Goal: Information Seeking & Learning: Learn about a topic

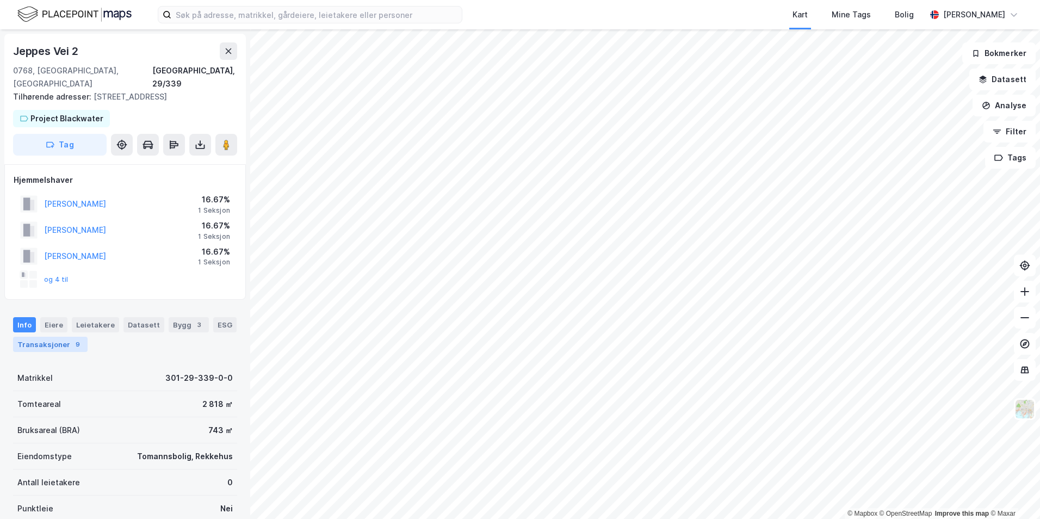
click at [72, 339] on div "9" at bounding box center [77, 344] width 11 height 11
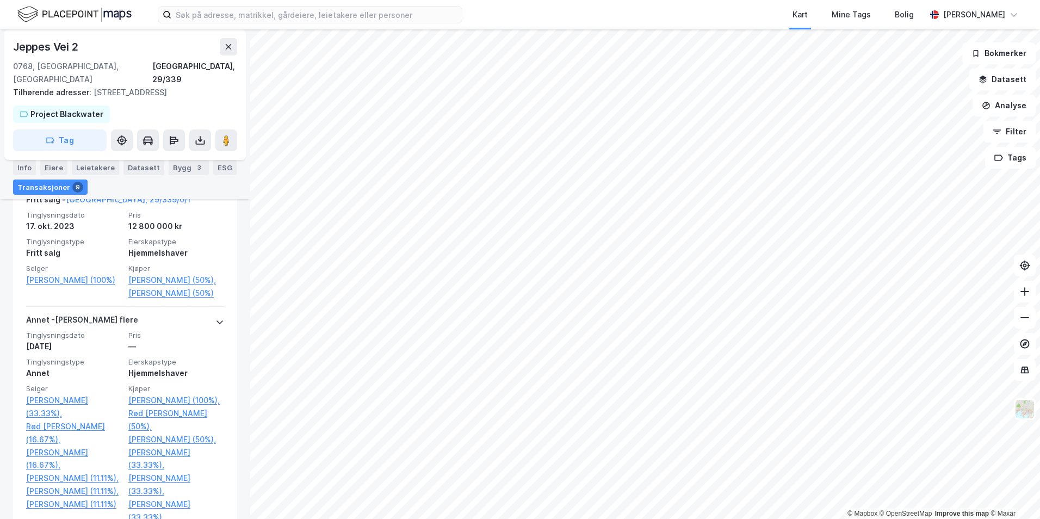
scroll to position [363, 0]
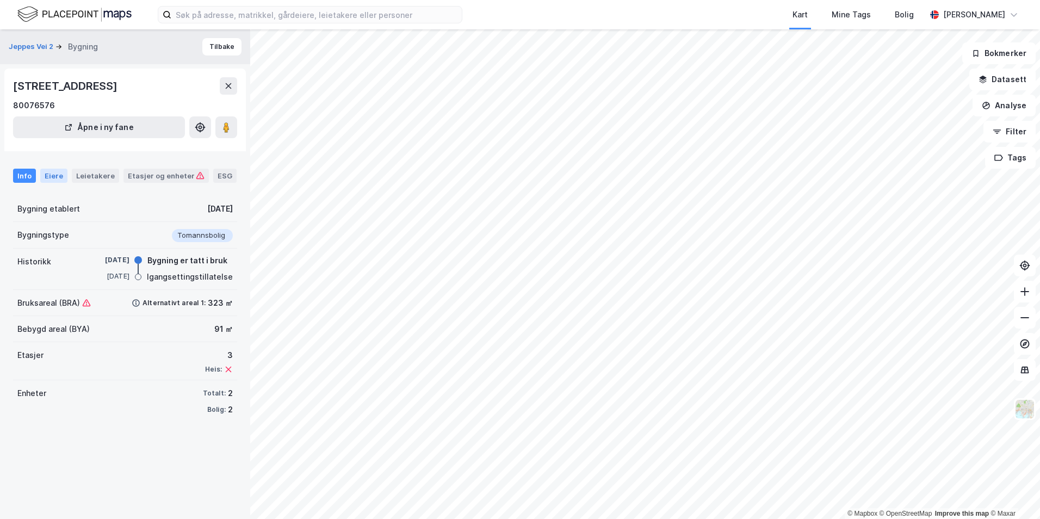
click at [56, 177] on div "Eiere" at bounding box center [53, 176] width 27 height 14
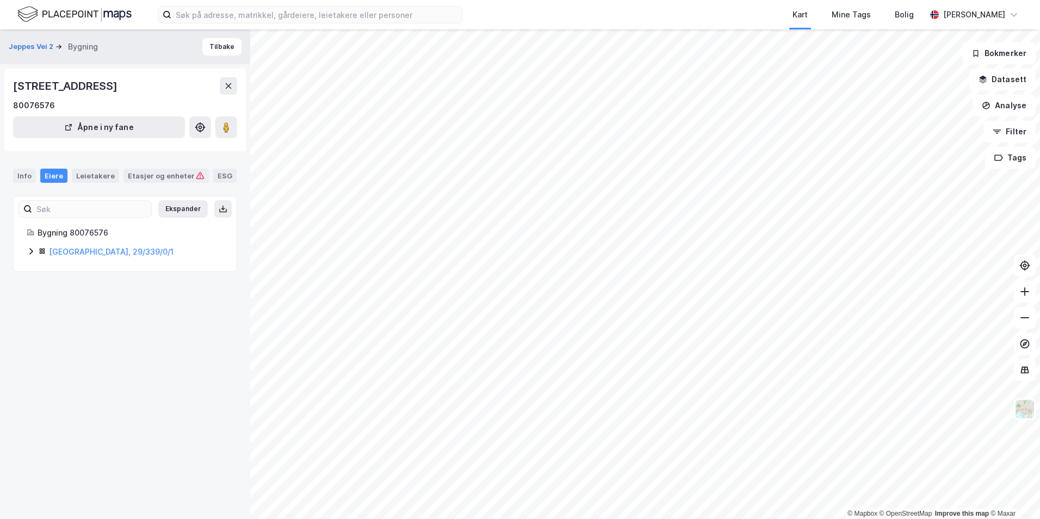
click at [32, 251] on icon at bounding box center [30, 251] width 3 height 7
click at [34, 249] on icon at bounding box center [31, 251] width 9 height 9
click at [35, 251] on icon at bounding box center [31, 251] width 9 height 9
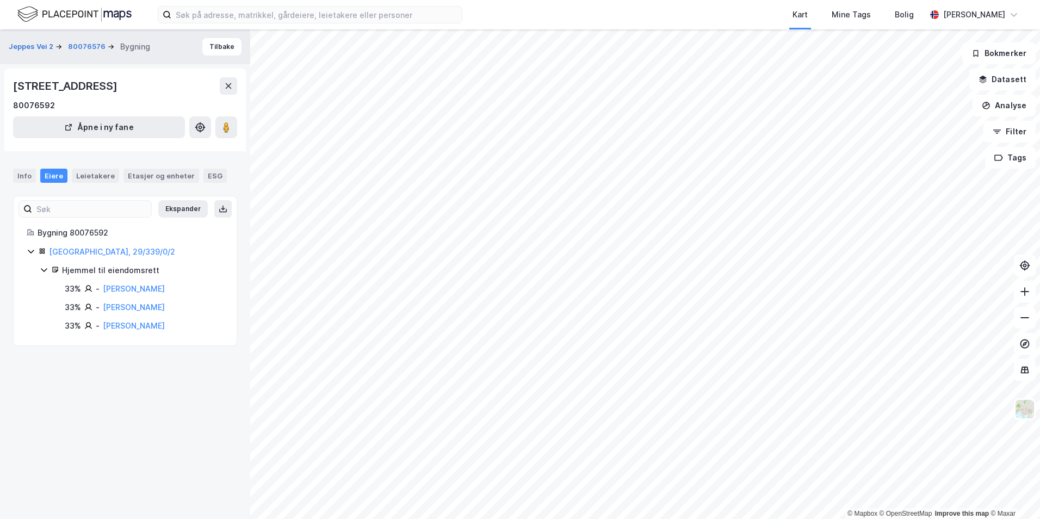
click at [180, 453] on div "© Mapbox © OpenStreetMap Improve this map © Maxar Jeppes Vei 2 80076576 Bygning…" at bounding box center [520, 273] width 1040 height 489
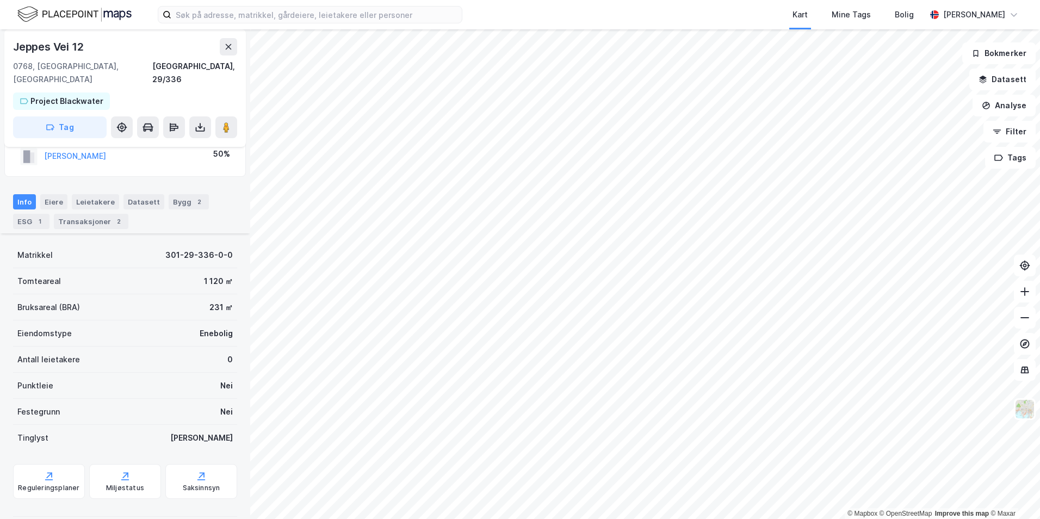
scroll to position [101, 0]
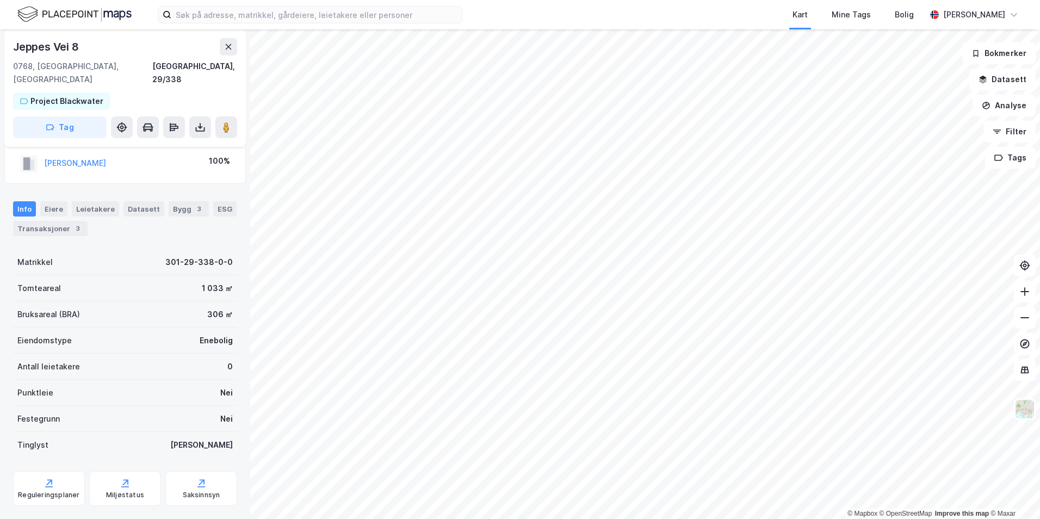
scroll to position [35, 0]
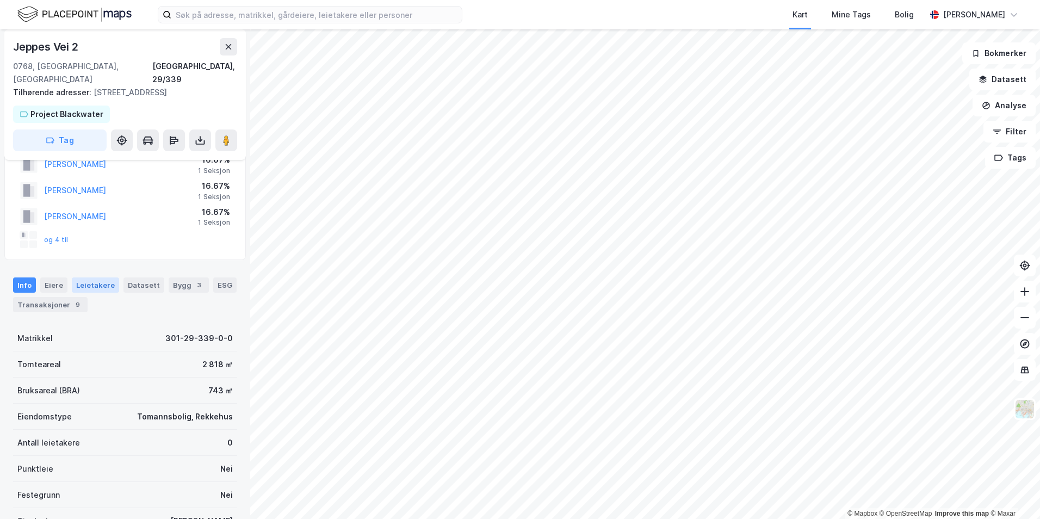
scroll to position [54, 0]
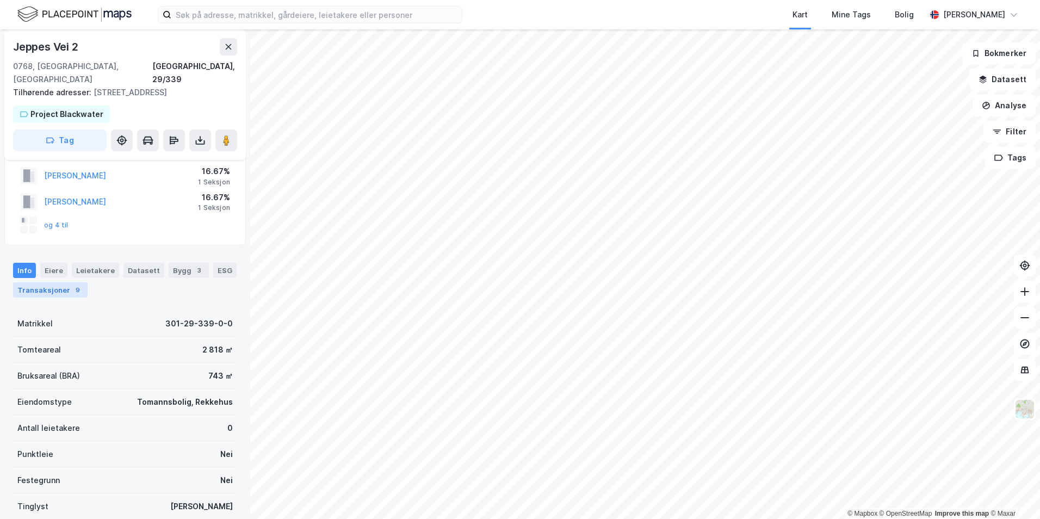
click at [55, 282] on div "Transaksjoner 9" at bounding box center [50, 289] width 75 height 15
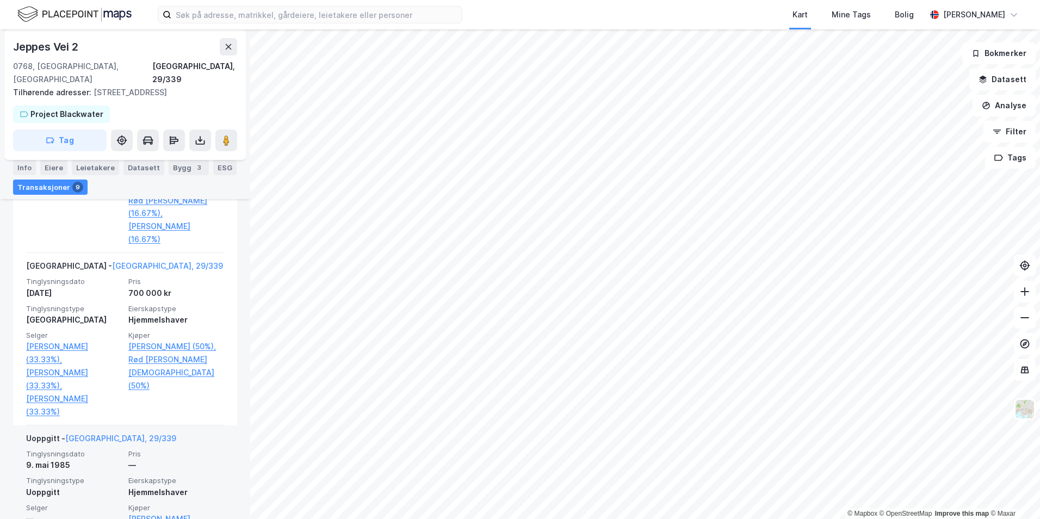
scroll to position [1088, 0]
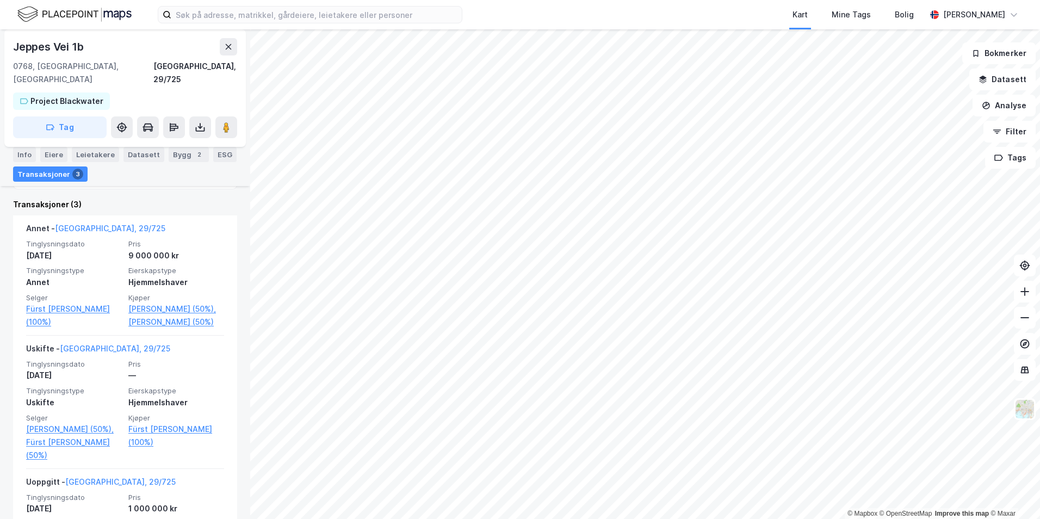
scroll to position [218, 0]
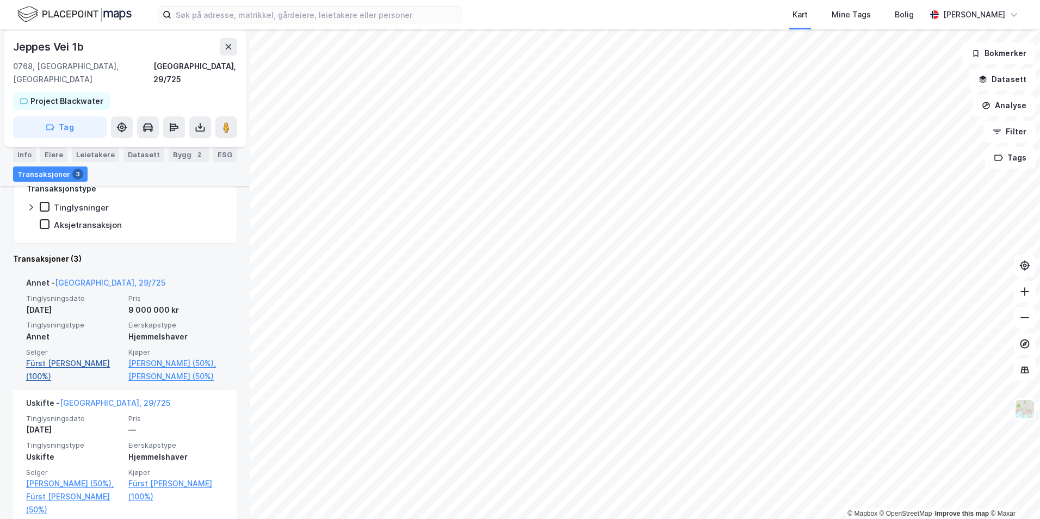
click at [89, 357] on link "Fürst [PERSON_NAME] (100%)" at bounding box center [74, 370] width 96 height 26
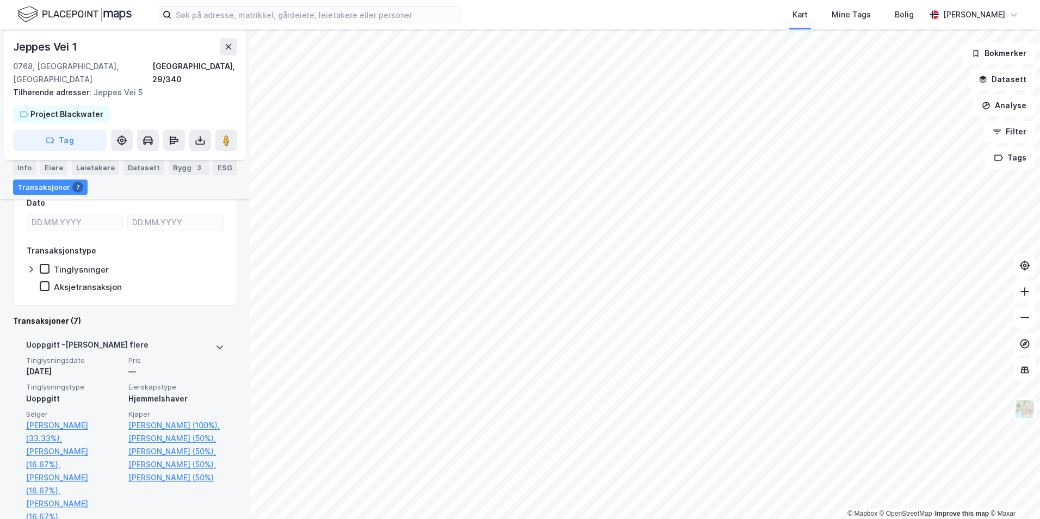
scroll to position [163, 0]
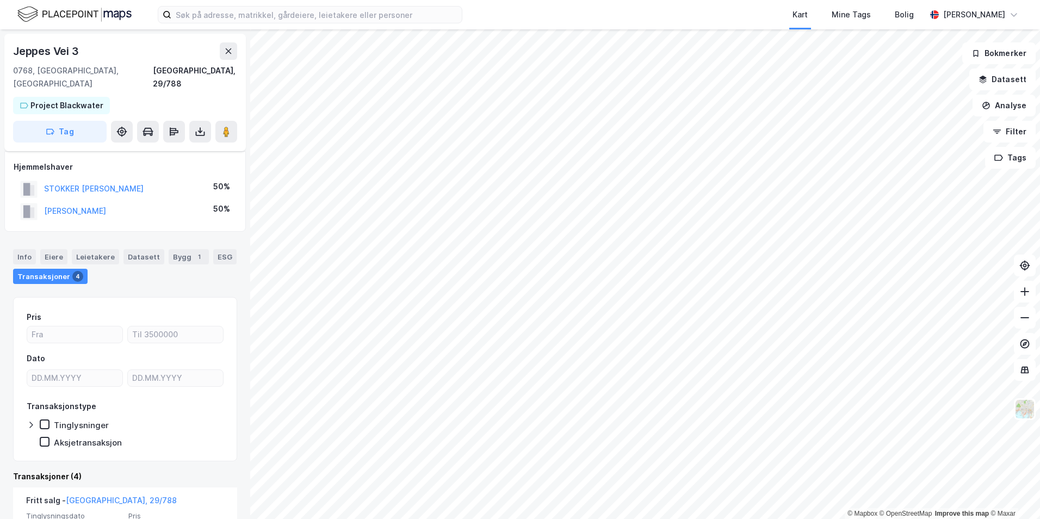
scroll to position [54, 0]
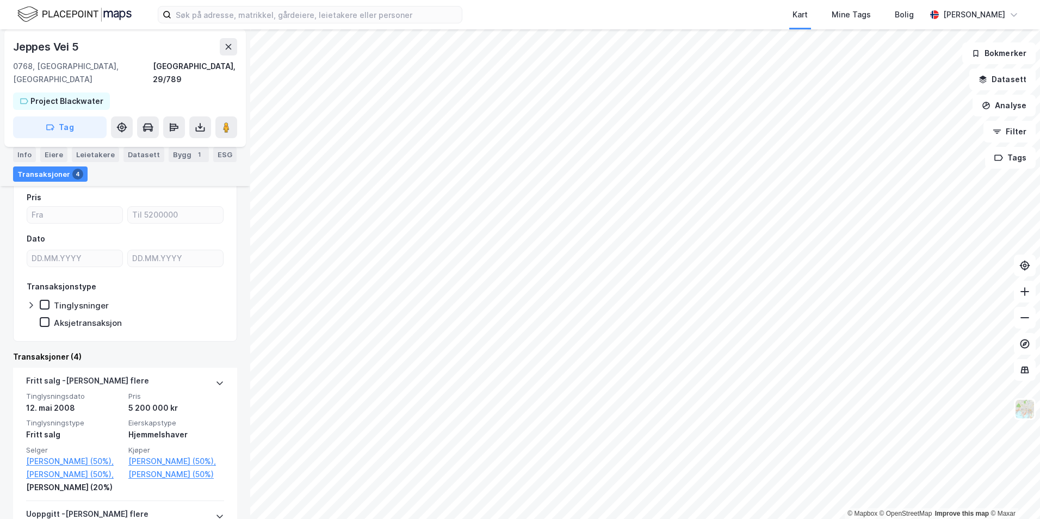
scroll to position [163, 0]
